Goal: Information Seeking & Learning: Learn about a topic

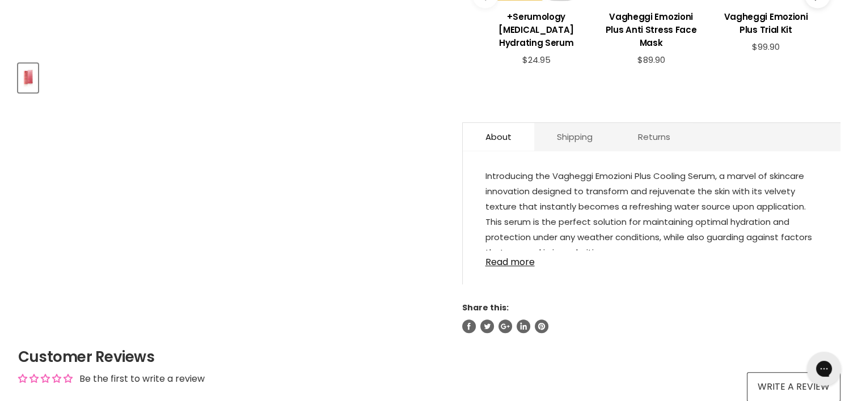
scroll to position [510, 0]
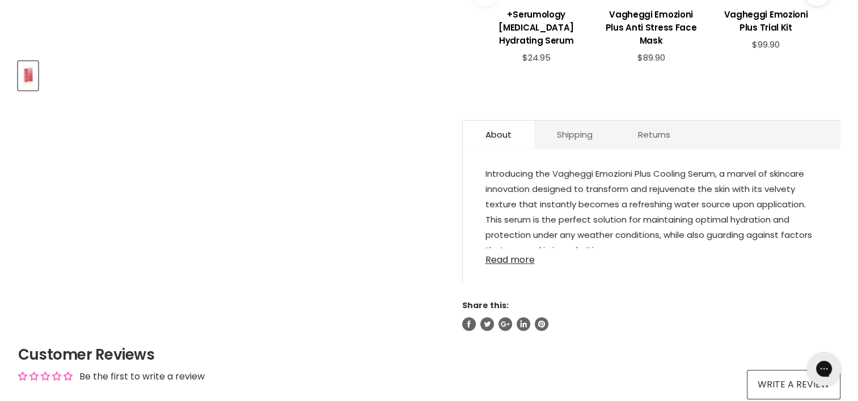
click at [508, 260] on link "Read more" at bounding box center [651, 256] width 332 height 17
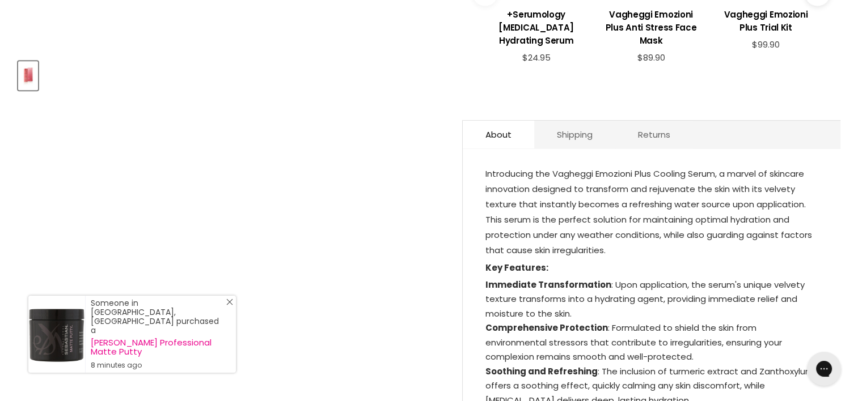
click at [230, 305] on line "Close Icon" at bounding box center [230, 302] width 6 height 6
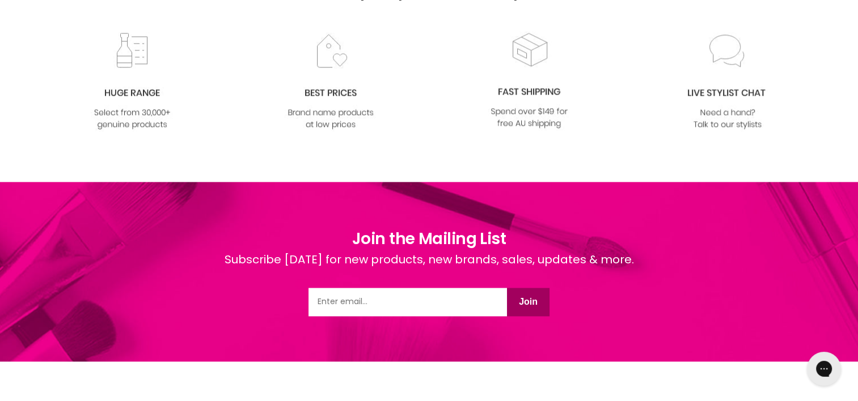
scroll to position [1644, 0]
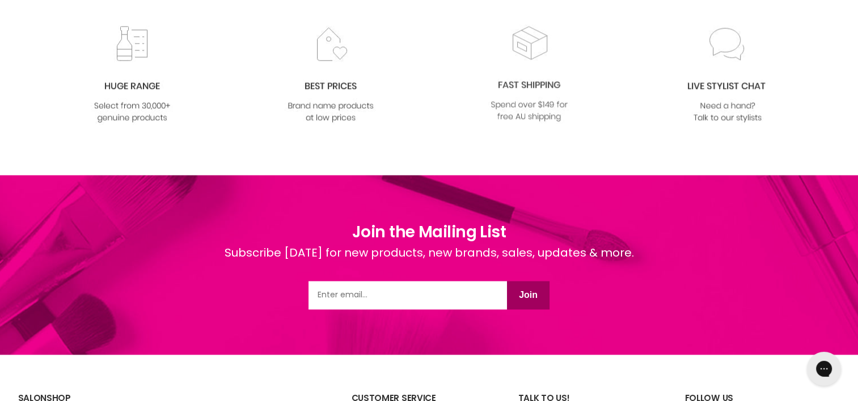
click at [515, 84] on img at bounding box center [529, 73] width 92 height 99
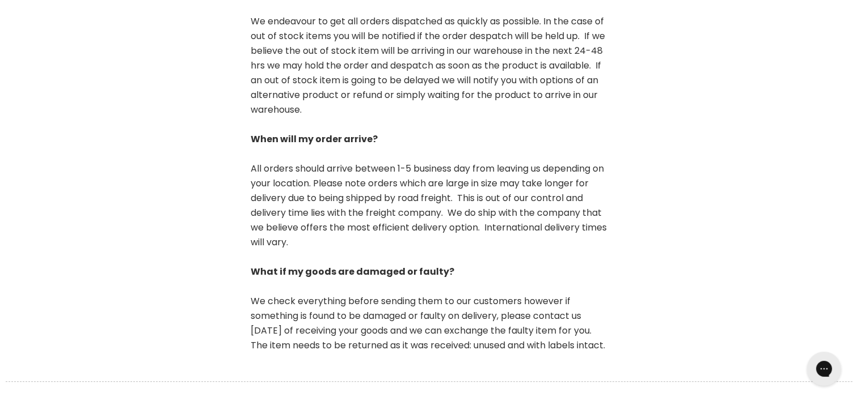
scroll to position [907, 0]
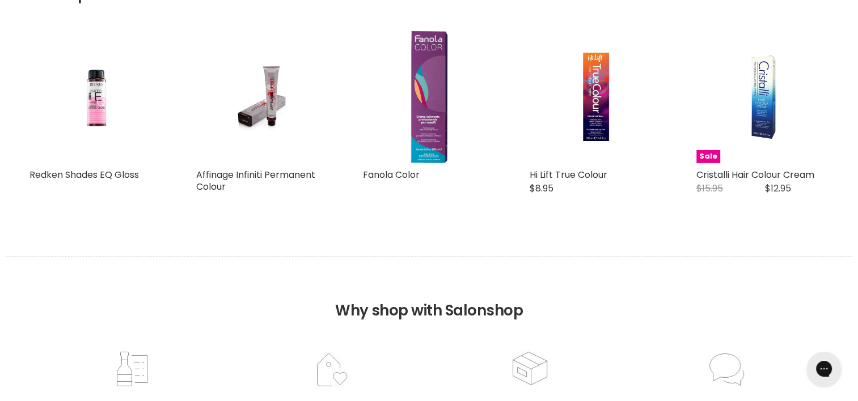
scroll to position [1300, 0]
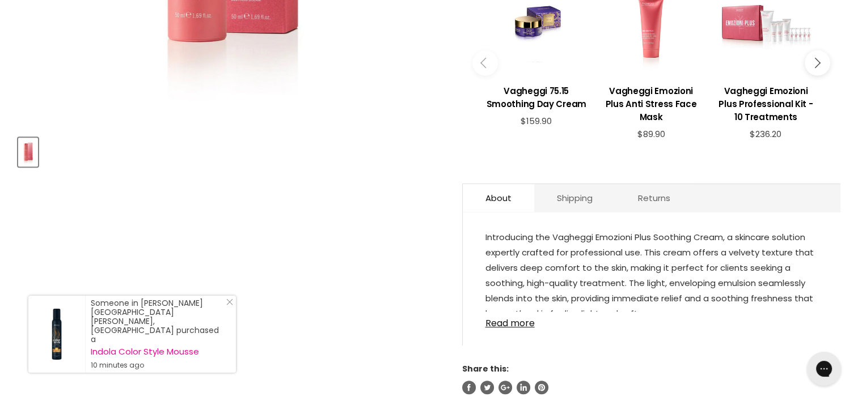
scroll to position [454, 0]
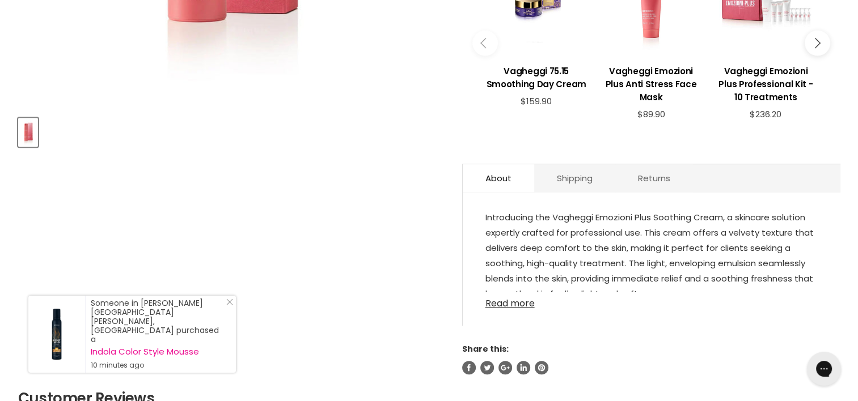
click at [515, 306] on link "Read more" at bounding box center [651, 300] width 332 height 17
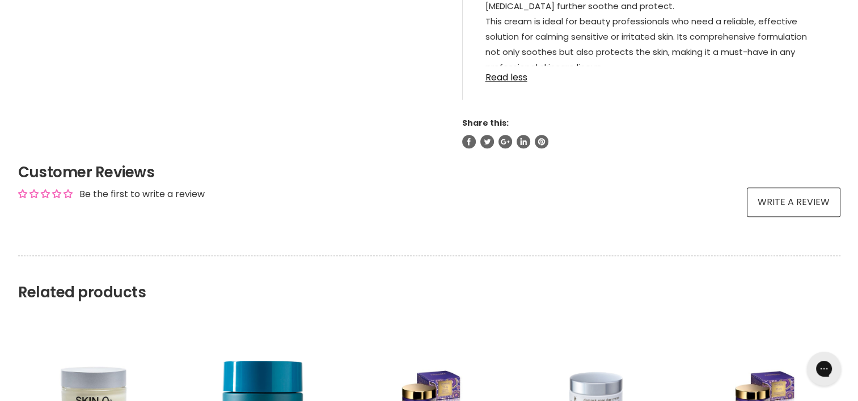
scroll to position [1020, 0]
